Goal: Communication & Community: Answer question/provide support

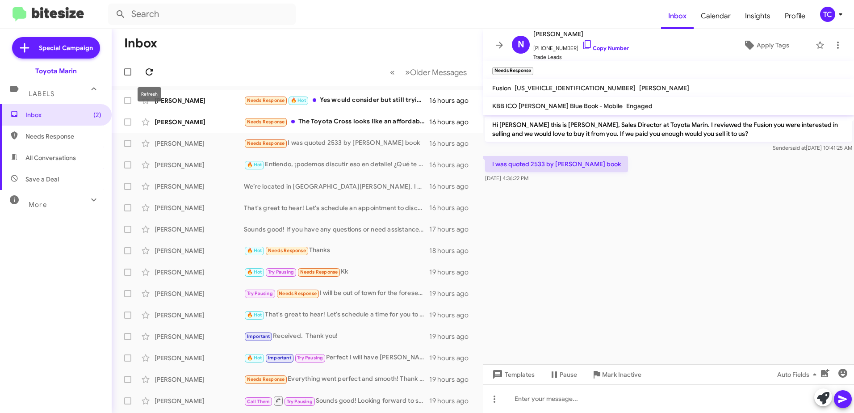
click at [146, 64] on button at bounding box center [149, 72] width 18 height 18
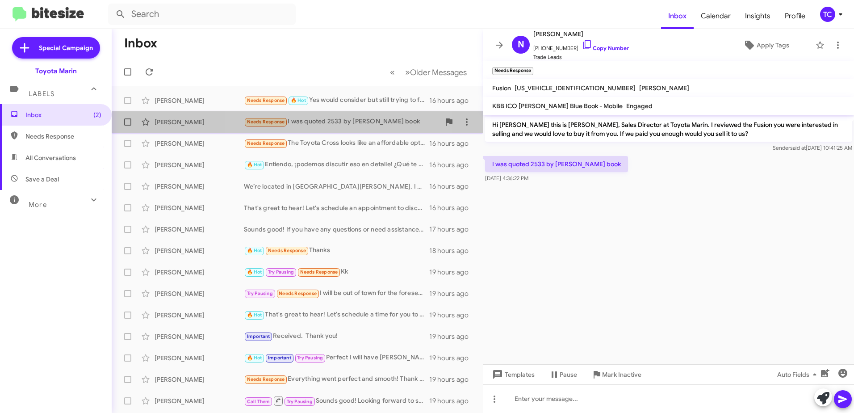
click at [346, 119] on div "Needs Response I was quoted 2533 by Kelly blue book" at bounding box center [342, 122] width 196 height 10
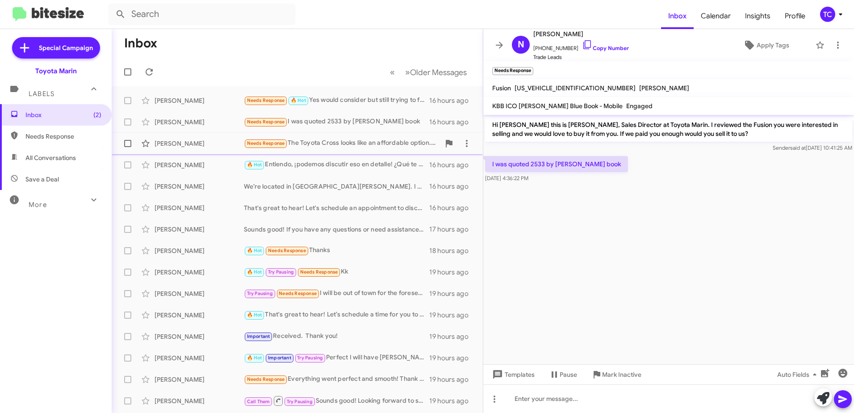
click at [344, 143] on div "Needs Response The Toyota Cross looks like an affordable option. Looking for th…" at bounding box center [342, 143] width 196 height 10
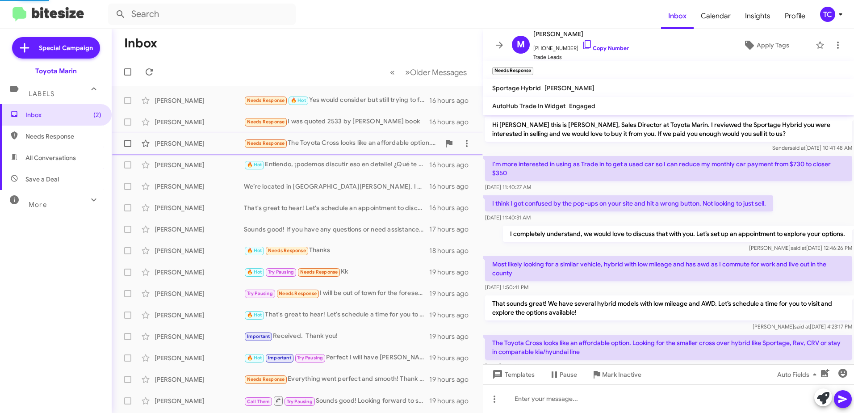
scroll to position [24, 0]
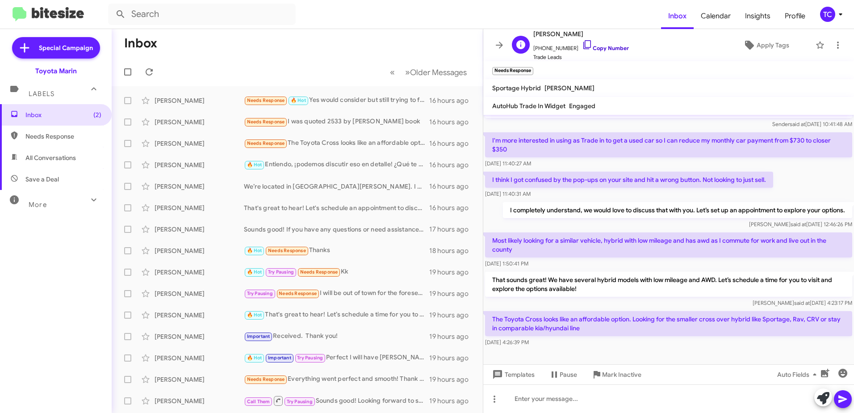
click at [582, 43] on icon at bounding box center [587, 44] width 11 height 11
click at [332, 118] on div "Needs Response I was quoted 2533 by Kelly blue book" at bounding box center [342, 122] width 196 height 10
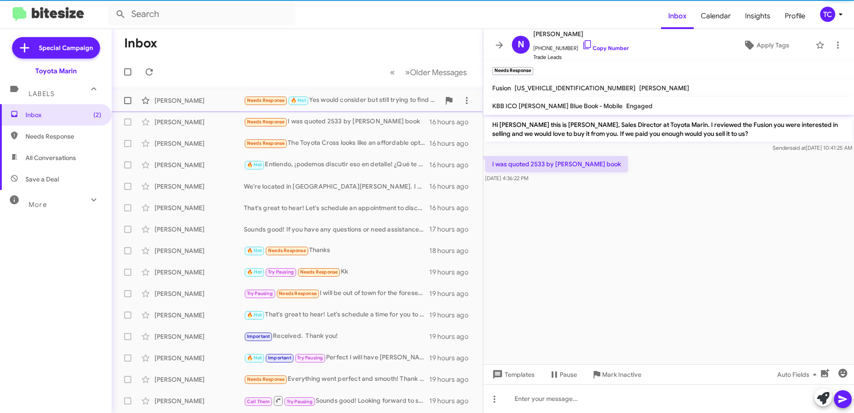
click at [340, 101] on div "Needs Response 🔥 Hot Yes would consider but still trying to find a new car for …" at bounding box center [342, 100] width 196 height 10
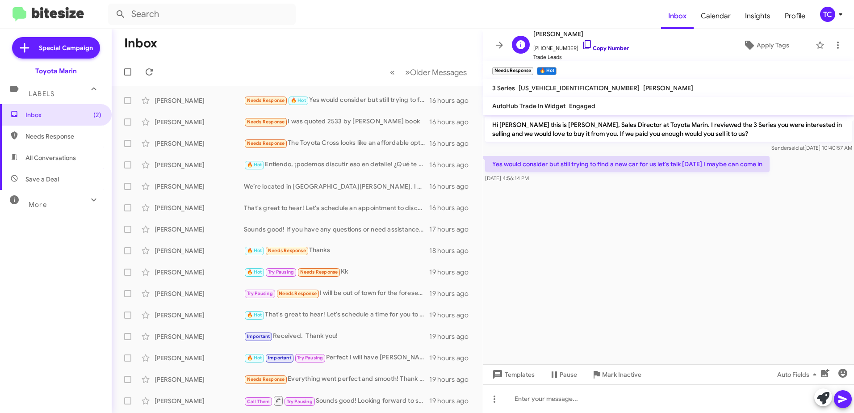
click at [583, 46] on icon at bounding box center [587, 44] width 8 height 9
click at [827, 400] on icon at bounding box center [823, 398] width 13 height 13
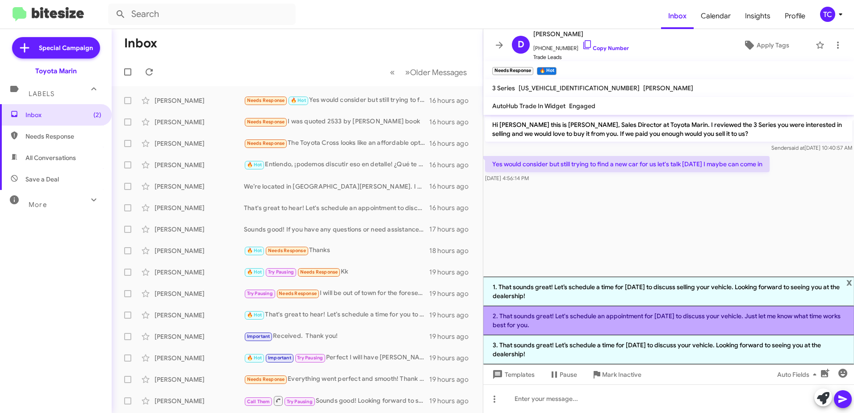
click at [625, 319] on li "2. That sounds great! Let's schedule an appointment for Thursday to discuss you…" at bounding box center [668, 320] width 371 height 29
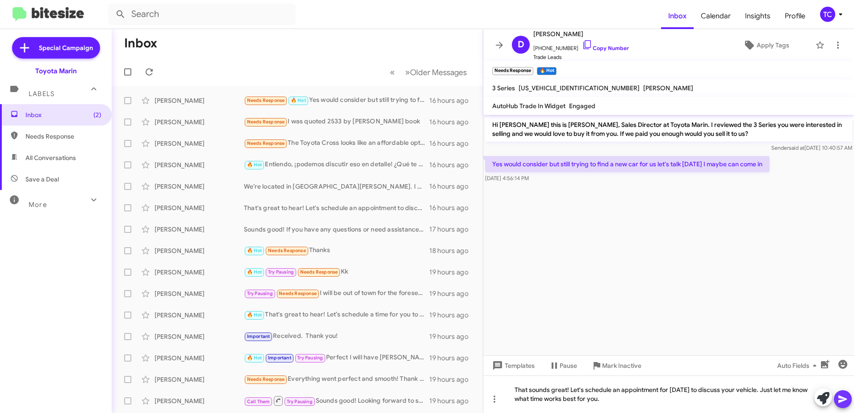
click at [846, 401] on icon at bounding box center [843, 399] width 11 height 11
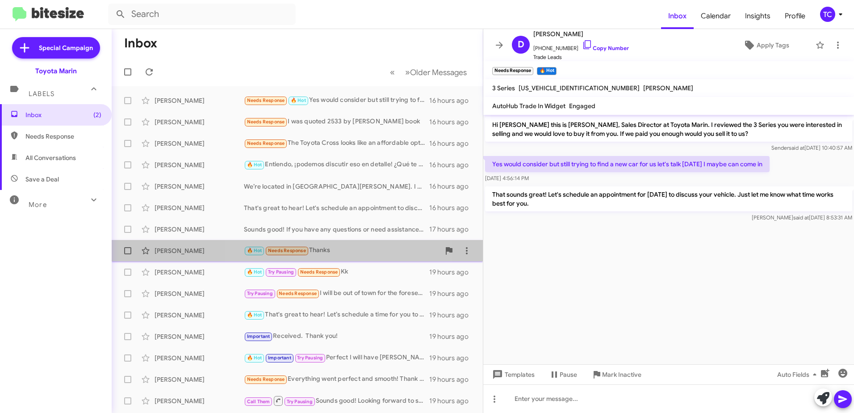
click at [328, 248] on div "🔥 Hot Needs Response Thanks" at bounding box center [342, 250] width 196 height 10
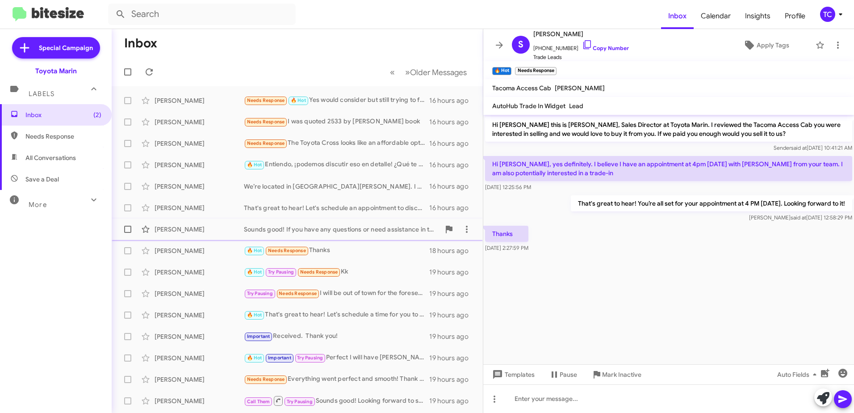
click at [346, 232] on div "Sounds good! If you have any questions or need assistance in the future, feel f…" at bounding box center [342, 229] width 196 height 9
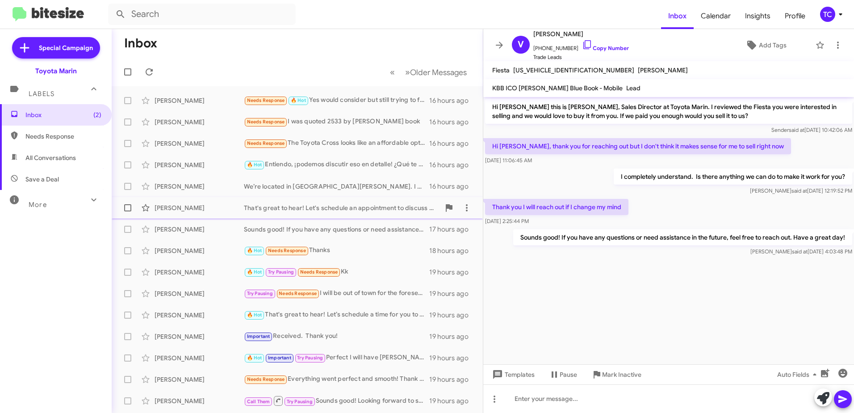
click at [359, 207] on div "That's great to hear! Let's schedule an appointment to discuss your A5 and the …" at bounding box center [342, 207] width 196 height 9
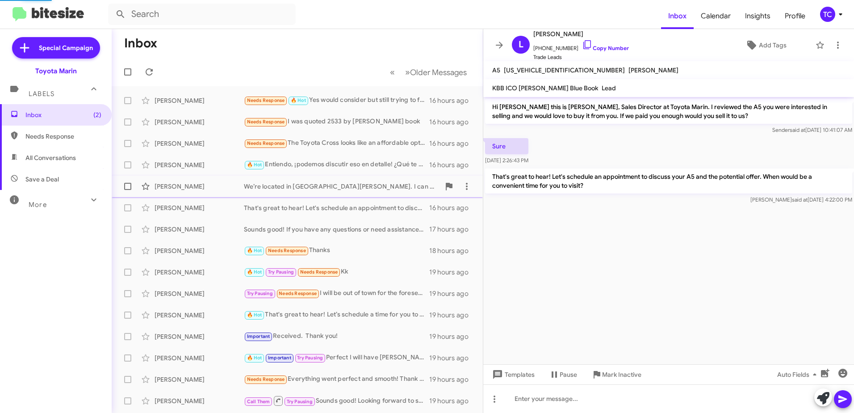
click at [367, 187] on div "We’re located in [GEOGRAPHIC_DATA][PERSON_NAME]. I can provide directions or he…" at bounding box center [342, 186] width 196 height 9
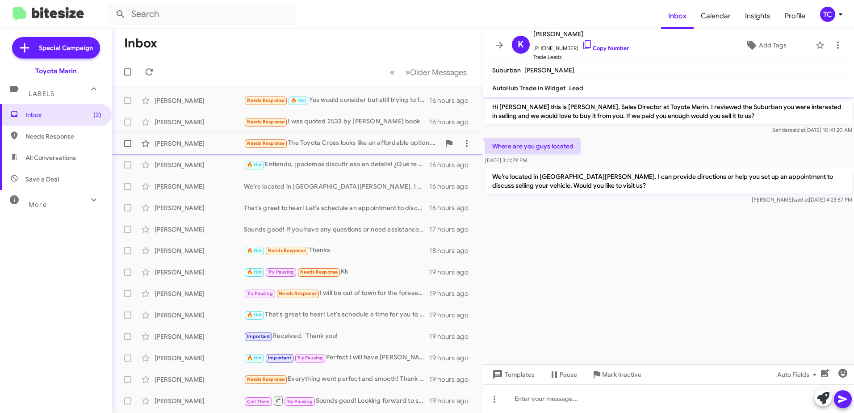
click at [365, 141] on div "Needs Response The Toyota Cross looks like an affordable option. Looking for th…" at bounding box center [342, 143] width 196 height 10
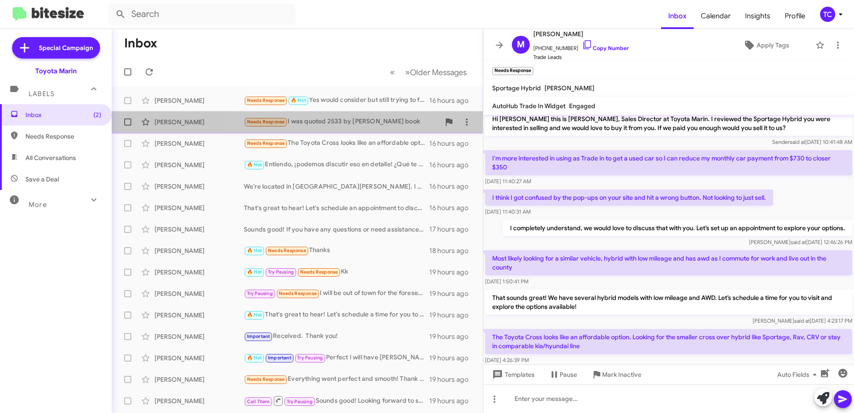
click at [364, 122] on div "Needs Response I was quoted 2533 by Kelly blue book" at bounding box center [342, 122] width 196 height 10
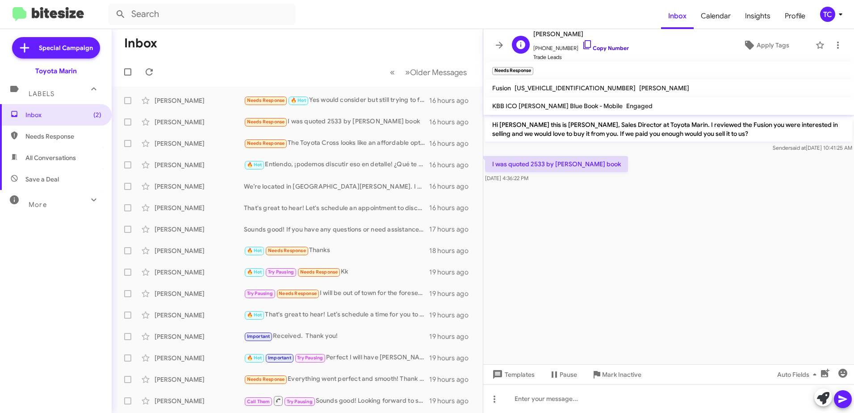
click at [582, 44] on icon at bounding box center [587, 44] width 11 height 11
